Goal: Transaction & Acquisition: Purchase product/service

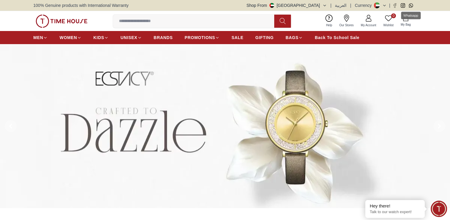
click at [412, 5] on icon "Whatsapp" at bounding box center [411, 5] width 4 height 4
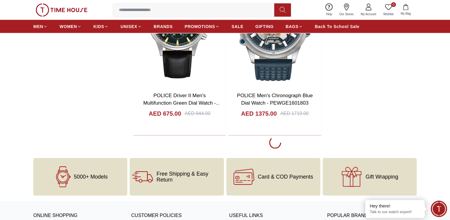
scroll to position [1216, 0]
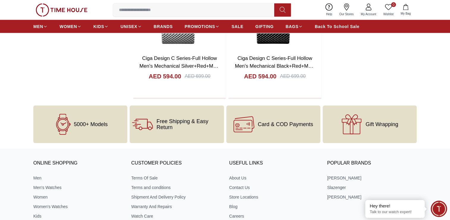
scroll to position [3432, 0]
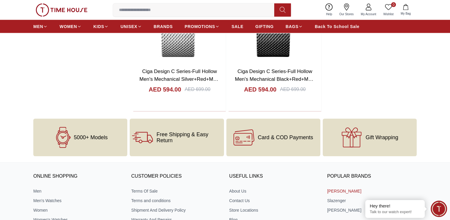
click at [344, 190] on link "[PERSON_NAME]" at bounding box center [372, 191] width 90 height 6
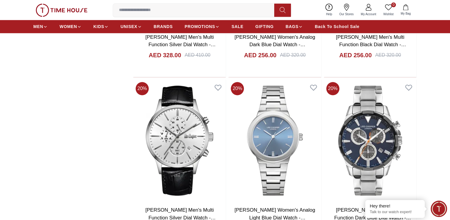
scroll to position [528, 0]
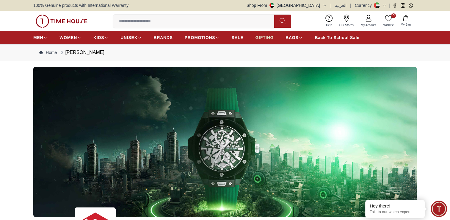
click at [261, 36] on span "GIFTING" at bounding box center [264, 38] width 18 height 6
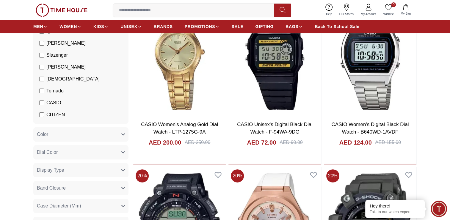
scroll to position [222, 0]
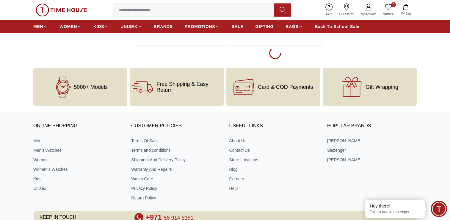
scroll to position [2668, 0]
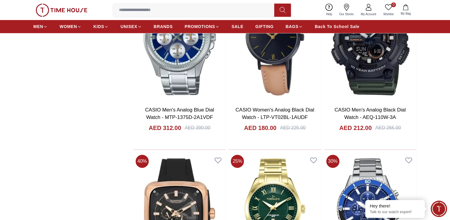
scroll to position [3706, 0]
